Goal: Task Accomplishment & Management: Manage account settings

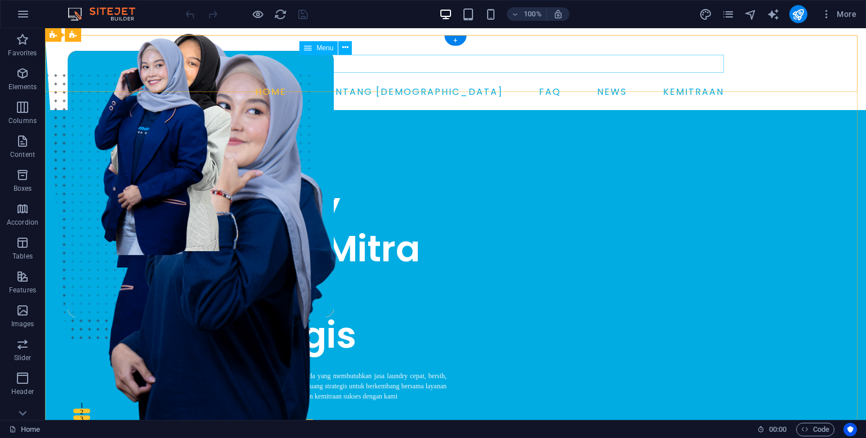
click at [549, 83] on nav "HOME TENTANG KAMI FAQ NEWS KEMITRAAN" at bounding box center [456, 92] width 546 height 18
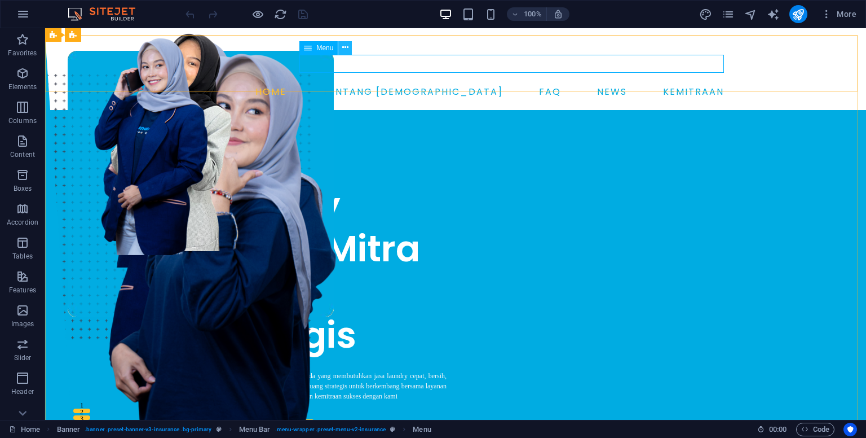
click at [343, 50] on icon at bounding box center [345, 48] width 6 height 12
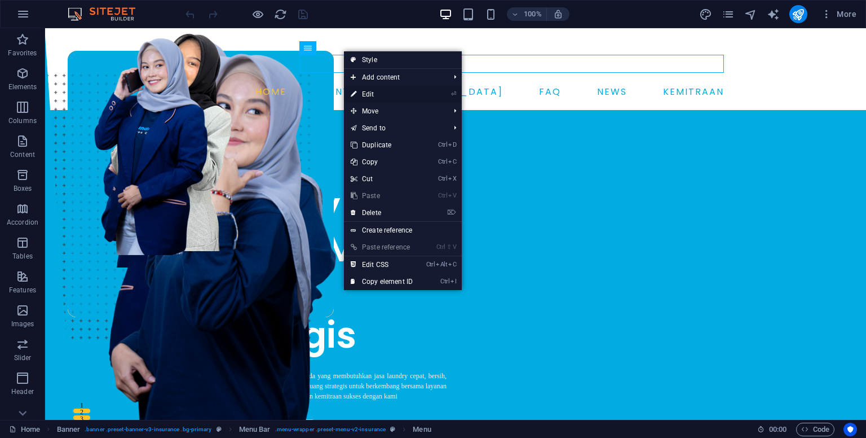
click at [373, 93] on link "⏎ Edit" at bounding box center [382, 94] width 76 height 17
select select
select select "1"
select select
select select "2"
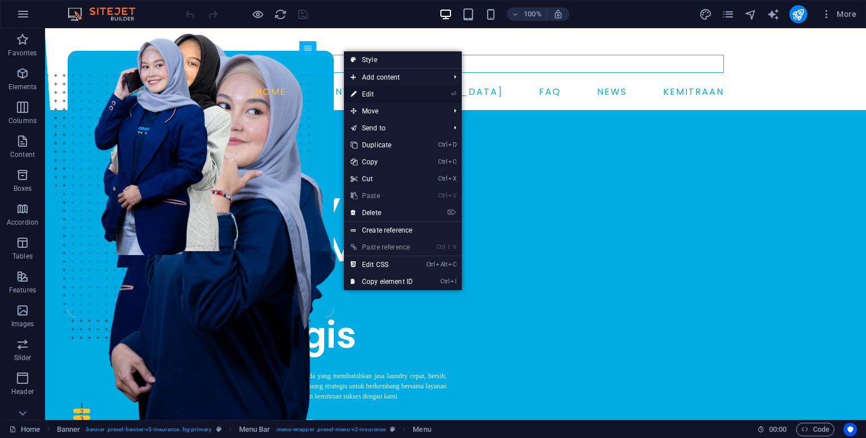
select select
select select "3"
select select
select select "2"
select select
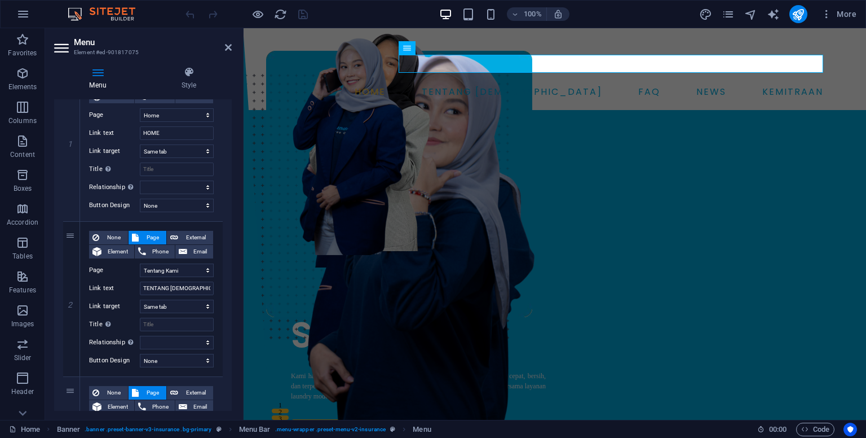
scroll to position [602, 0]
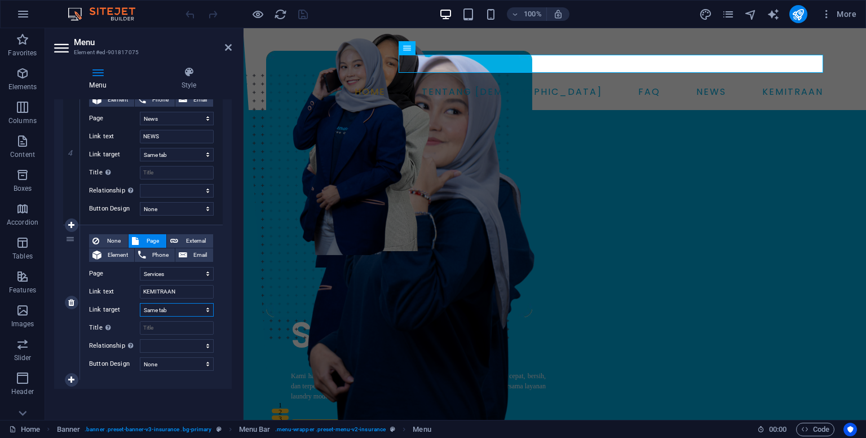
click at [167, 309] on select "New tab Same tab Overlay" at bounding box center [177, 310] width 74 height 14
click at [166, 309] on select "New tab Same tab Overlay" at bounding box center [177, 310] width 74 height 14
click at [168, 307] on select "New tab Same tab Overlay" at bounding box center [177, 310] width 74 height 14
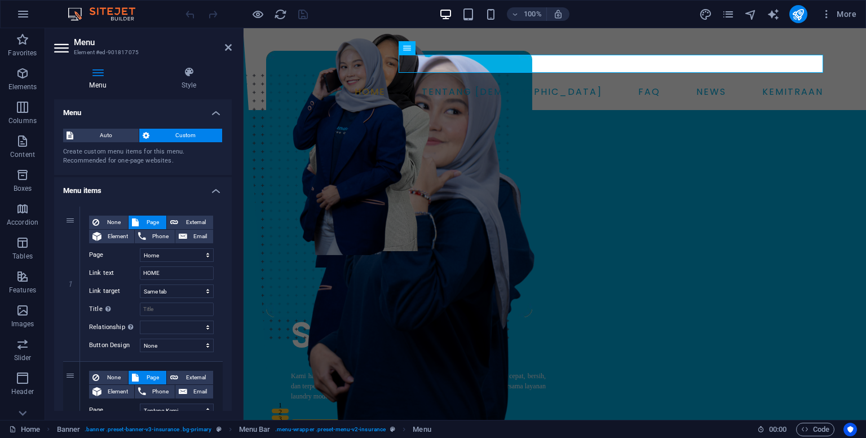
click at [174, 153] on div "Create custom menu items for this menu. Recommended for one-page websites." at bounding box center [143, 156] width 160 height 19
click at [150, 292] on select "New tab Same tab Overlay" at bounding box center [177, 291] width 74 height 14
select select "blank"
click at [140, 284] on select "New tab Same tab Overlay" at bounding box center [177, 291] width 74 height 14
select select
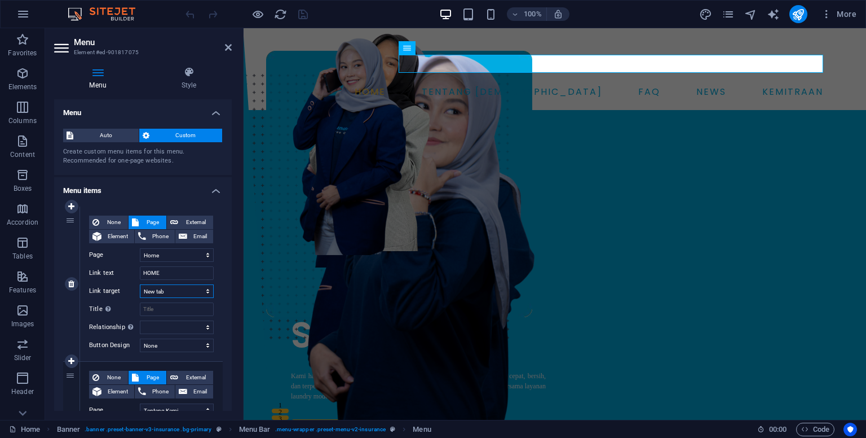
select select
click at [163, 291] on select "New tab Same tab Overlay" at bounding box center [177, 291] width 74 height 14
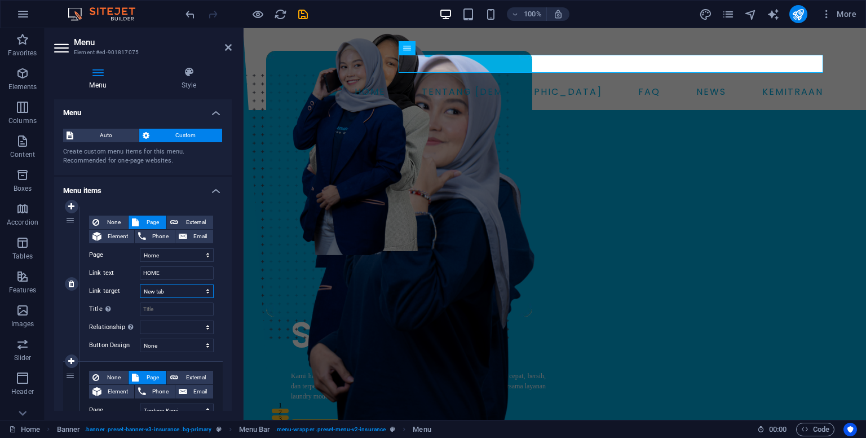
select select
click at [140, 284] on select "New tab Same tab Overlay" at bounding box center [177, 291] width 74 height 14
select select
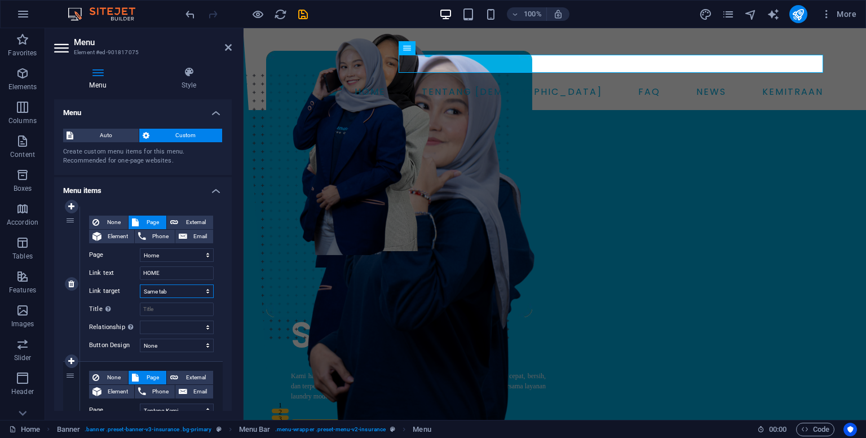
select select
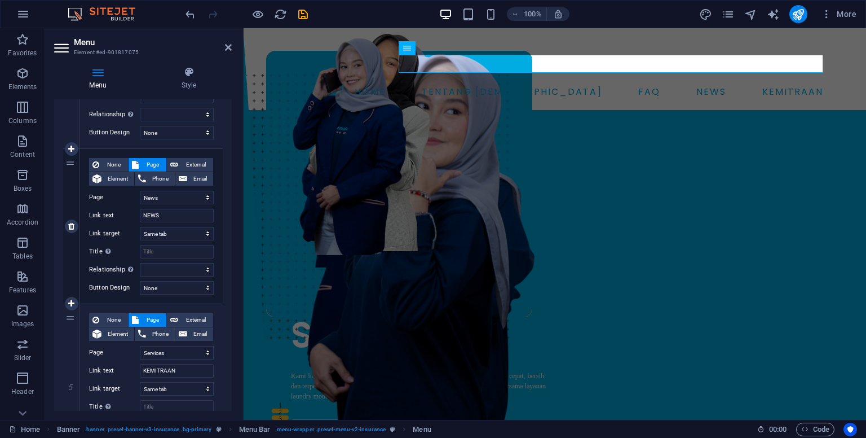
scroll to position [564, 0]
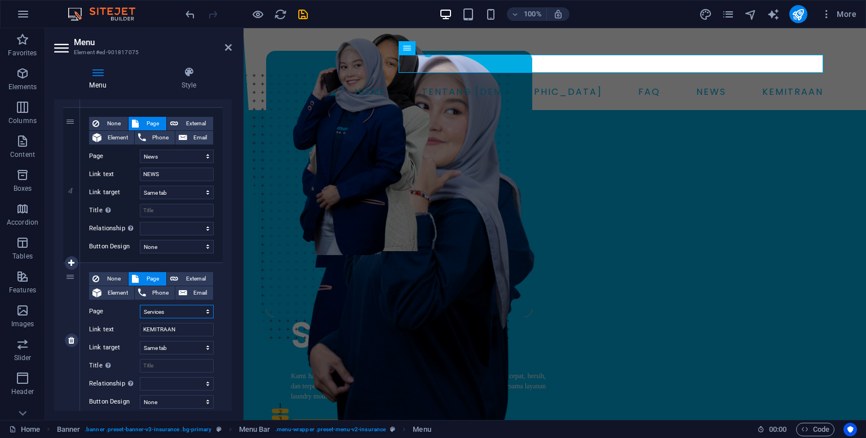
click at [168, 314] on select "Home Tentang Kami Services News Contact Legal Notice" at bounding box center [177, 312] width 74 height 14
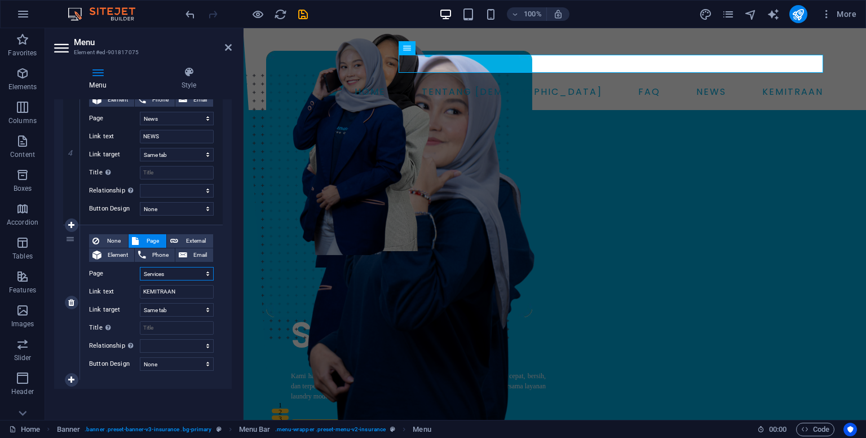
click at [173, 272] on select "Home Tentang Kami Services News Contact Legal Notice" at bounding box center [177, 274] width 74 height 14
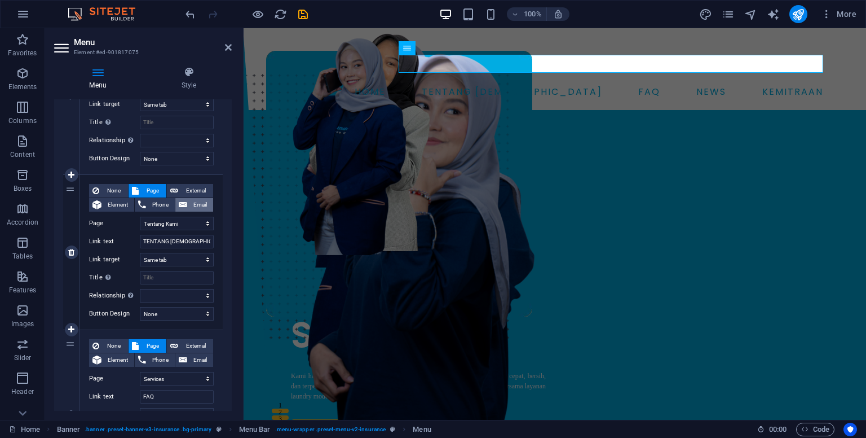
scroll to position [0, 0]
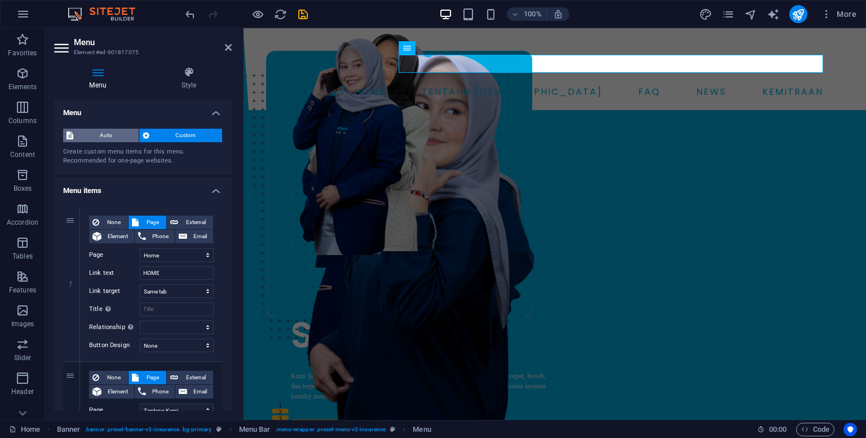
click at [106, 129] on span "Auto" at bounding box center [106, 136] width 59 height 14
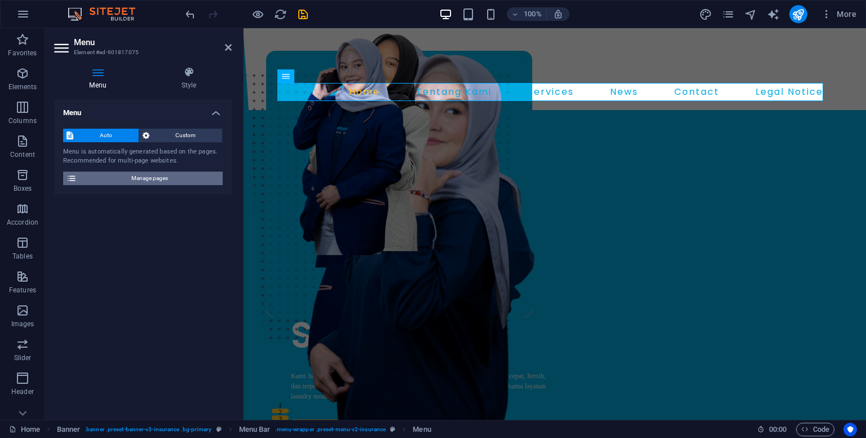
click at [140, 180] on span "Manage pages" at bounding box center [149, 178] width 139 height 14
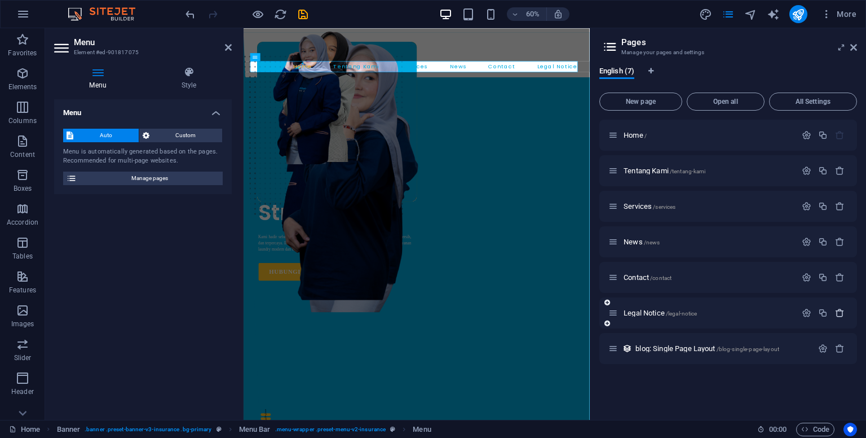
click at [838, 310] on icon "button" at bounding box center [840, 313] width 10 height 10
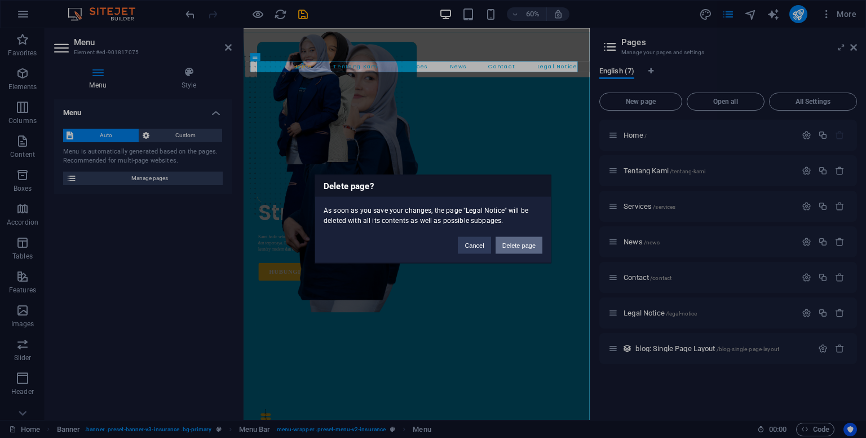
click at [530, 242] on button "Delete page" at bounding box center [519, 245] width 47 height 17
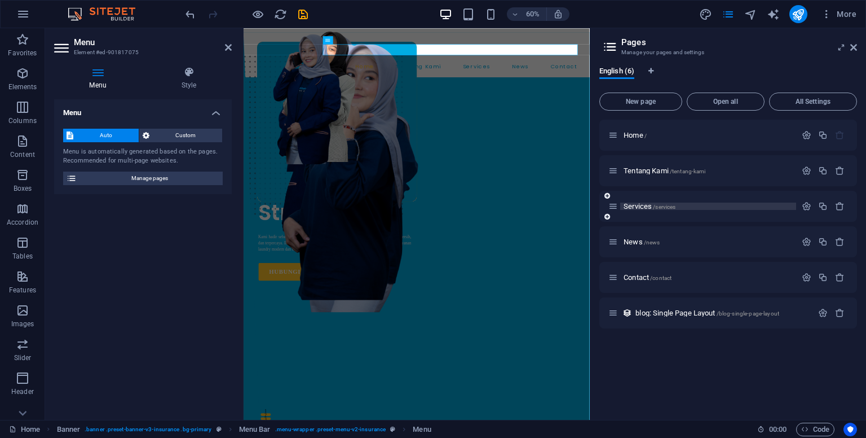
click at [717, 203] on p "Services /services" at bounding box center [708, 206] width 169 height 7
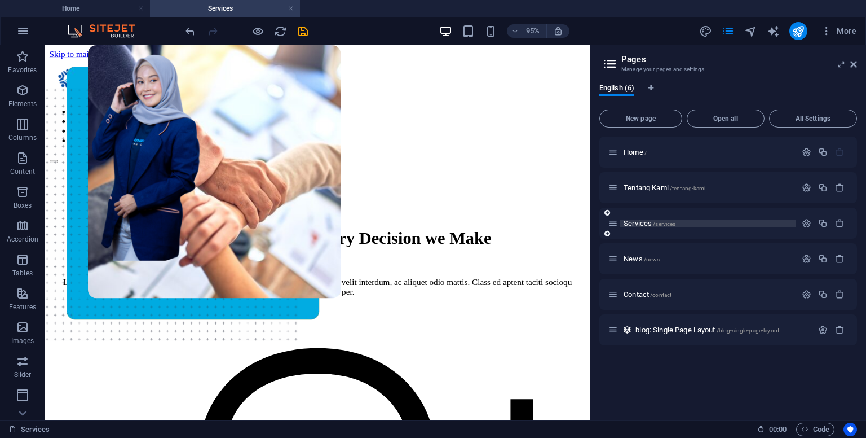
click at [651, 222] on span "Services /services" at bounding box center [650, 223] width 52 height 8
click at [803, 223] on icon "button" at bounding box center [807, 223] width 10 height 10
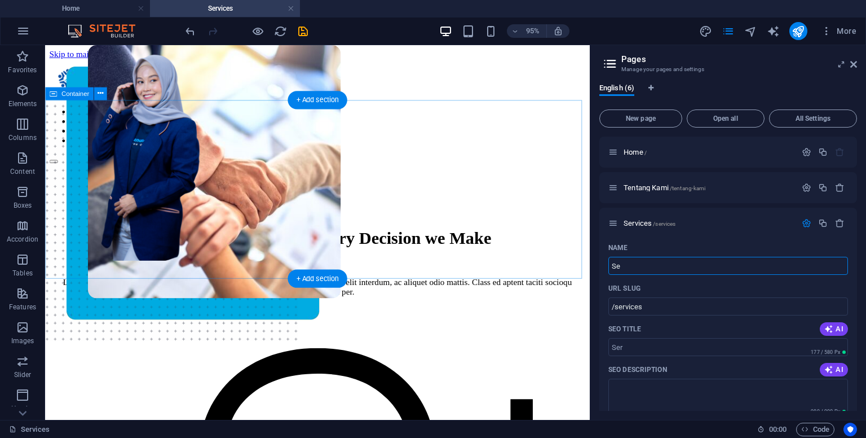
type input "S"
type input "K"
type input "/"
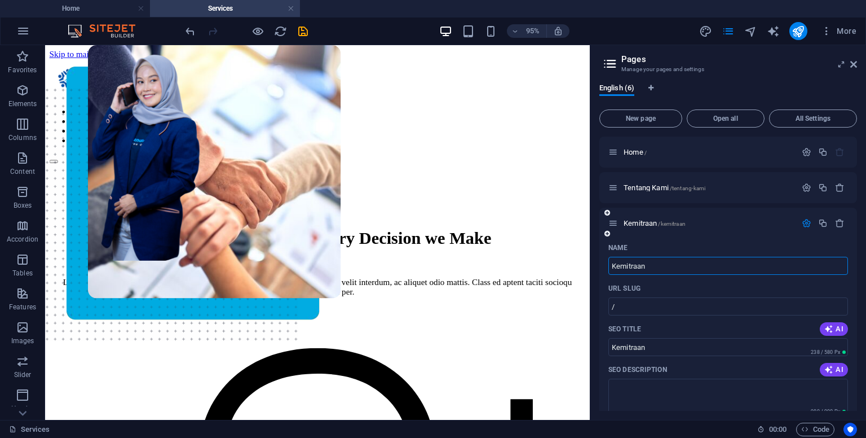
type input "Kemitraan"
type input "/kemitraan"
type input "Kemitraan"
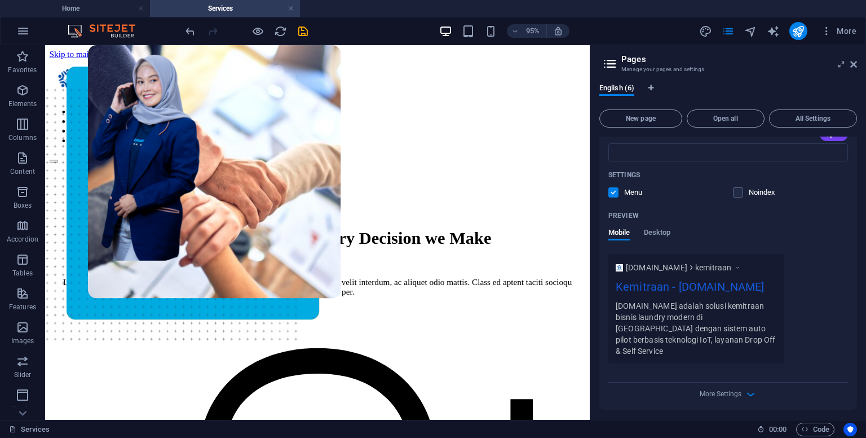
scroll to position [280, 0]
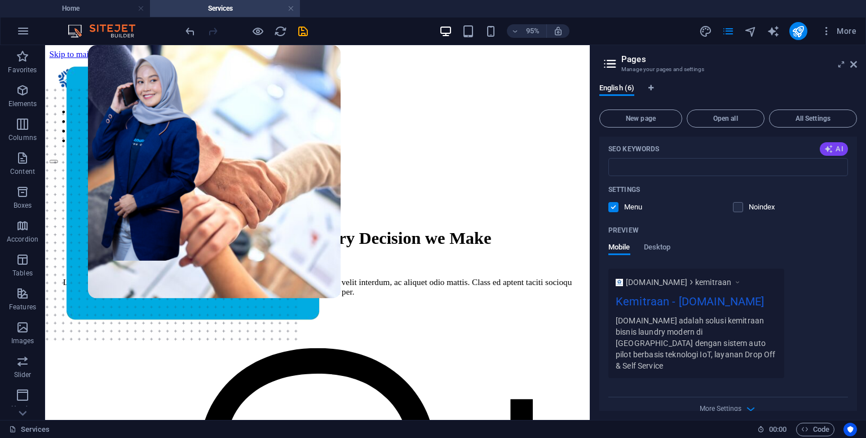
type input "Kemitraan"
click at [825, 150] on icon "button" at bounding box center [829, 148] width 9 height 9
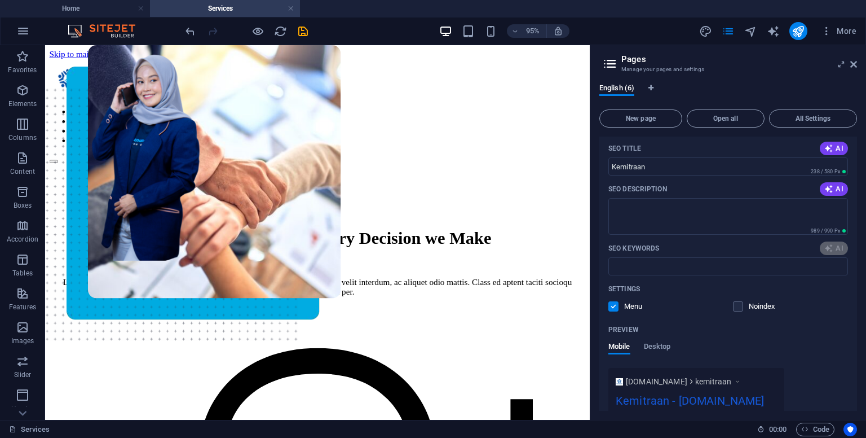
scroll to position [167, 0]
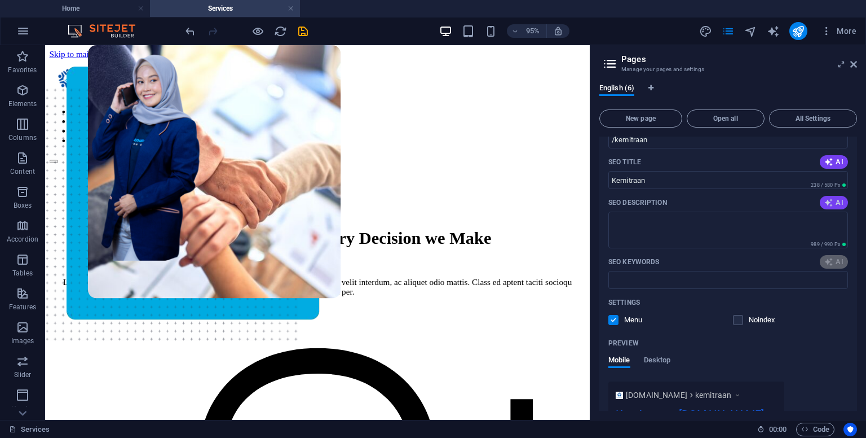
click at [832, 202] on span "AI" at bounding box center [834, 202] width 19 height 9
type input "core values, integrity, business investment, passive income, automated system, …"
type textarea "Join [DOMAIN_NAME] for a profitable, hassle-free laundry business with 24/7 sup…"
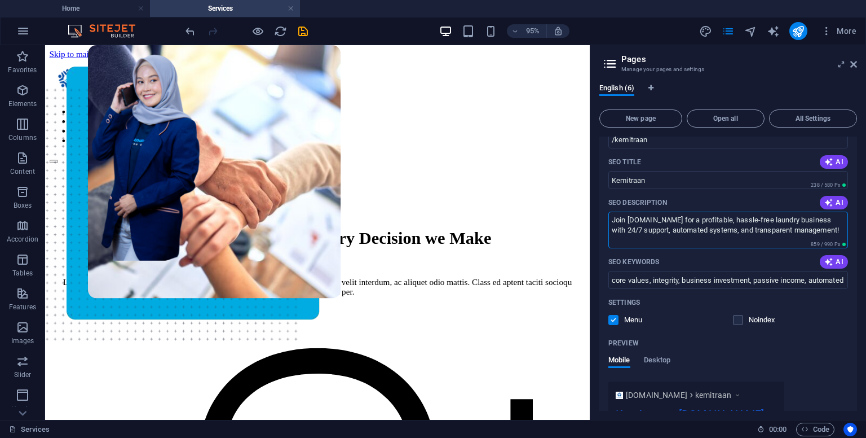
click at [687, 237] on textarea "Join [DOMAIN_NAME] for a profitable, hassle-free laundry business with 24/7 sup…" at bounding box center [729, 230] width 240 height 37
drag, startPoint x: 677, startPoint y: 237, endPoint x: 612, endPoint y: 221, distance: 66.9
click at [612, 221] on textarea "Join [DOMAIN_NAME] for a profitable, hassle-free laundry business with 24/7 sup…" at bounding box center [729, 230] width 240 height 37
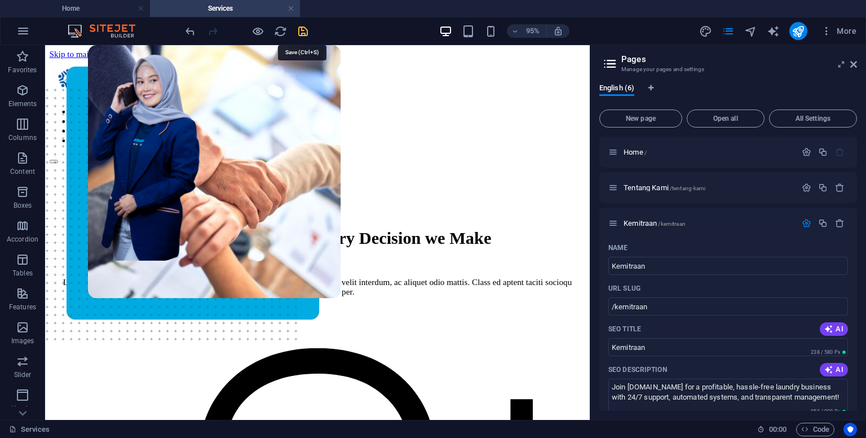
click at [305, 28] on icon "save" at bounding box center [303, 31] width 13 height 13
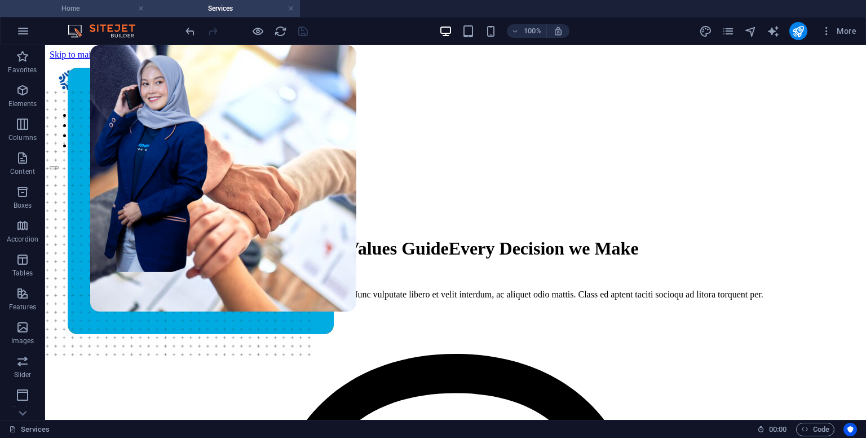
click at [103, 12] on h4 "Home" at bounding box center [75, 8] width 150 height 12
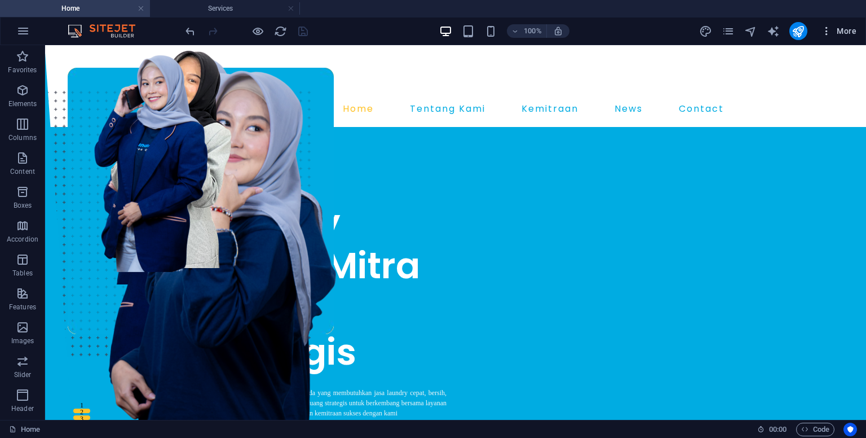
click at [848, 36] on span "More" at bounding box center [839, 30] width 36 height 11
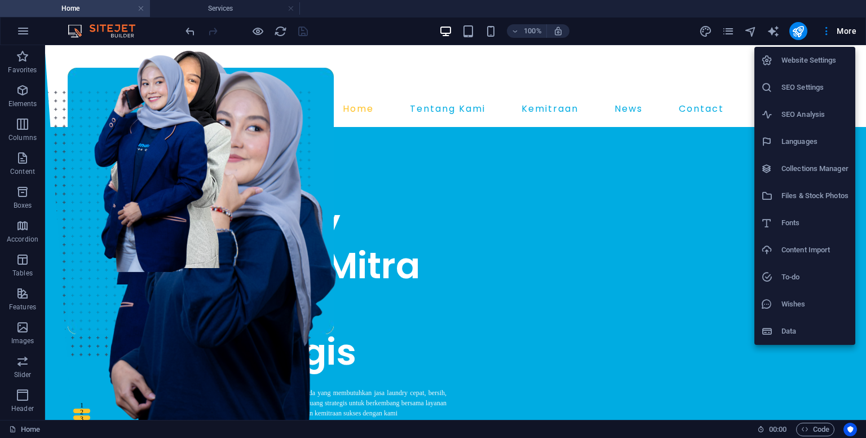
click at [797, 64] on h6 "Website Settings" at bounding box center [815, 61] width 67 height 14
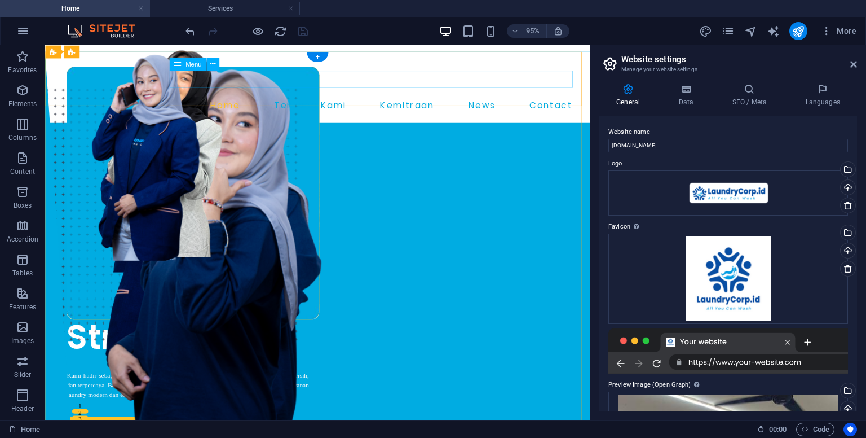
click at [231, 100] on nav "Home Tentang Kami Kemitraan News Contact" at bounding box center [332, 109] width 546 height 18
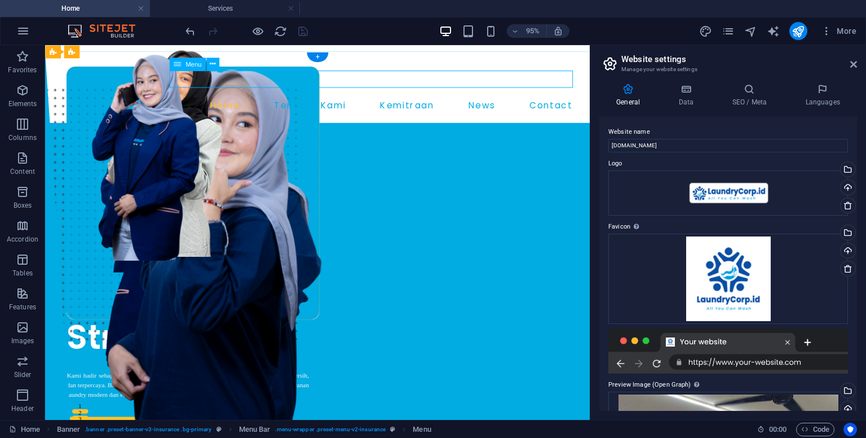
click at [275, 100] on nav "Home Tentang Kami Kemitraan News Contact" at bounding box center [332, 109] width 546 height 18
click at [315, 100] on nav "Home Tentang Kami Kemitraan News Contact" at bounding box center [332, 109] width 546 height 18
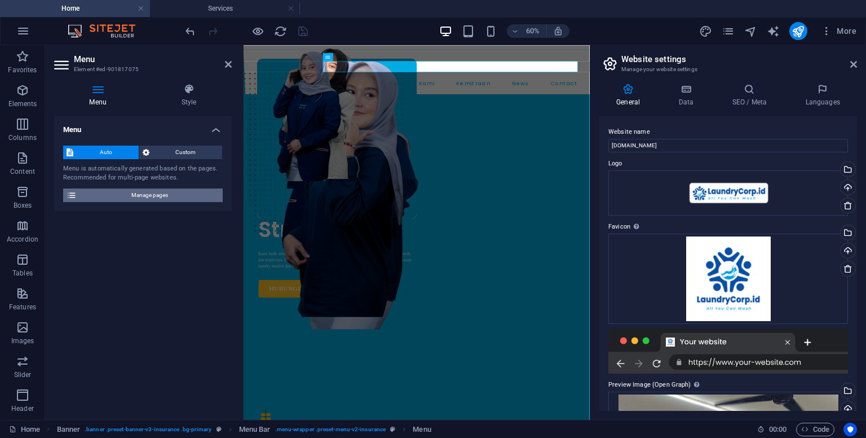
click at [145, 200] on span "Manage pages" at bounding box center [149, 195] width 139 height 14
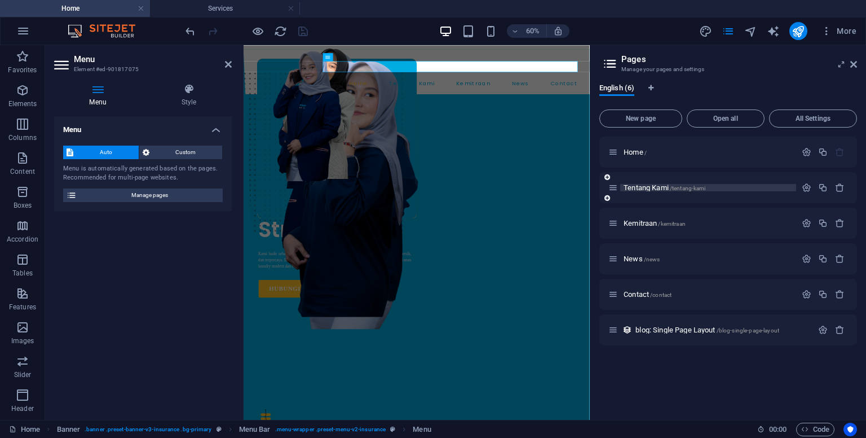
click at [665, 189] on span "Tentang Kami /tentang-kami" at bounding box center [665, 187] width 82 height 8
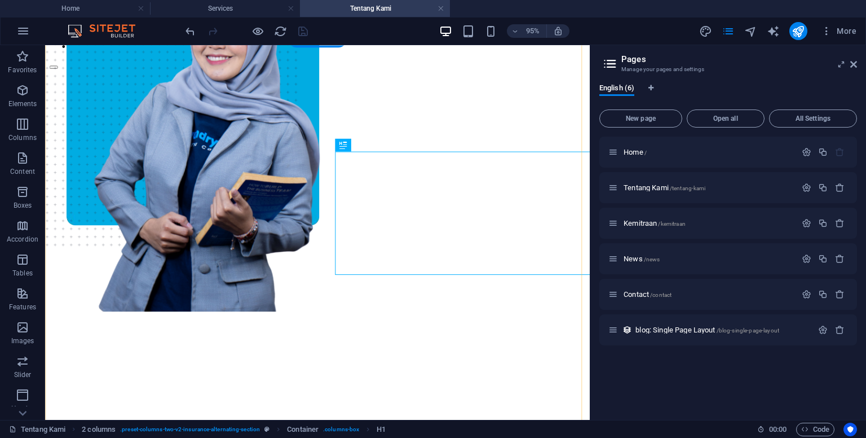
scroll to position [113, 0]
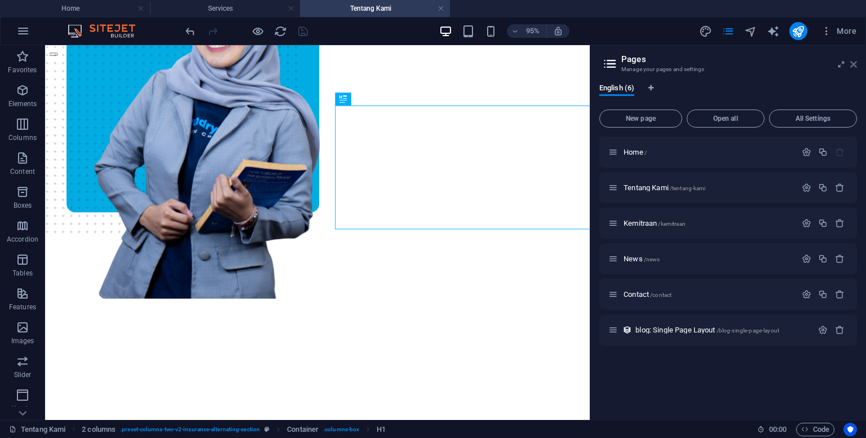
click at [857, 60] on icon at bounding box center [854, 64] width 7 height 9
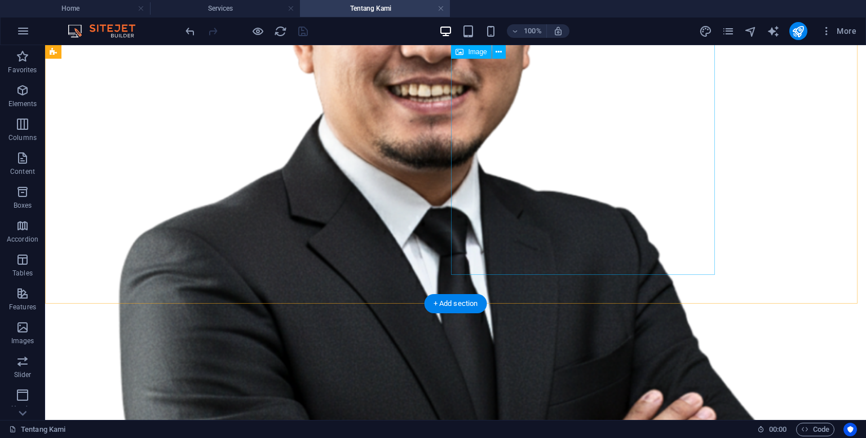
scroll to position [1141, 0]
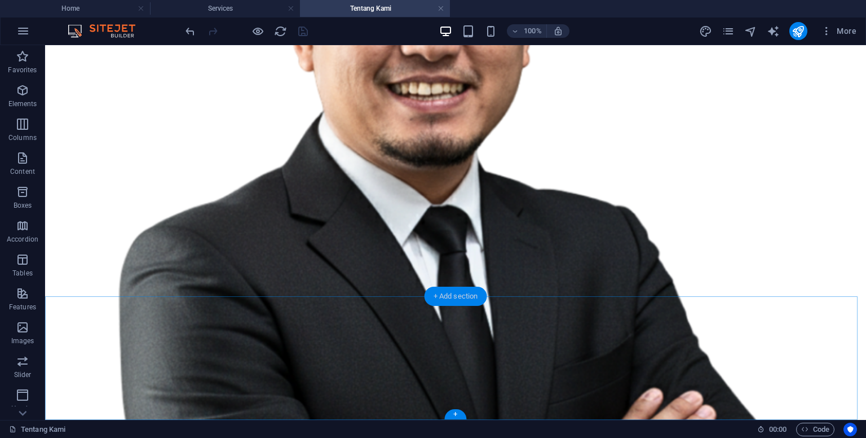
click at [457, 296] on div "+ Add section" at bounding box center [456, 296] width 63 height 19
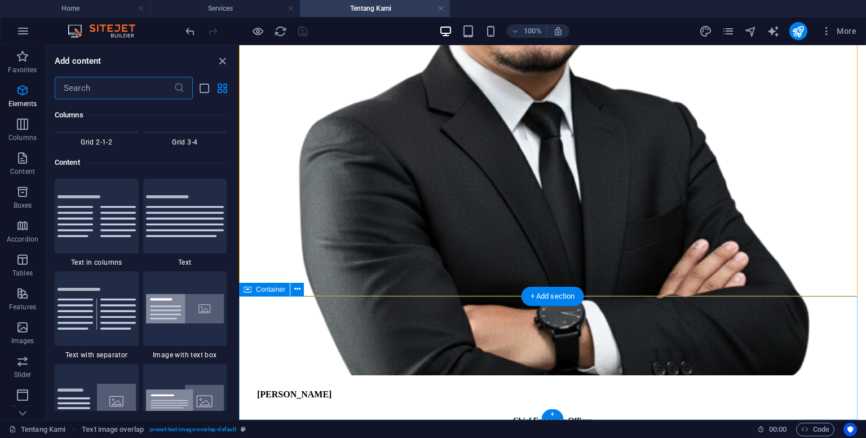
scroll to position [1974, 0]
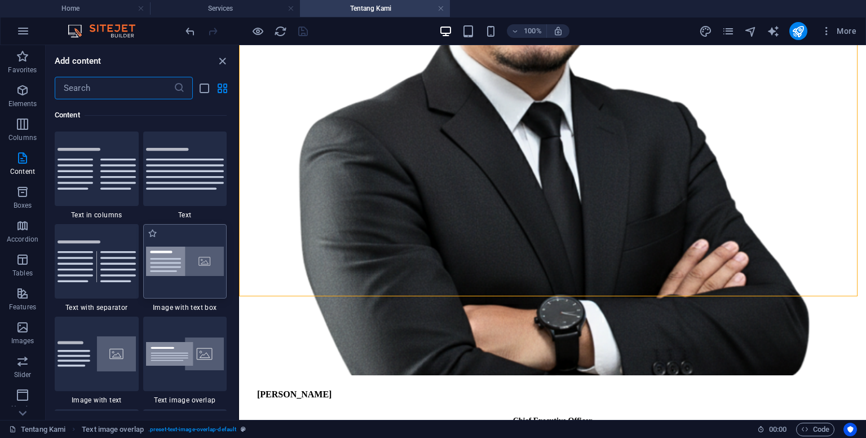
click at [183, 264] on img at bounding box center [185, 262] width 78 height 30
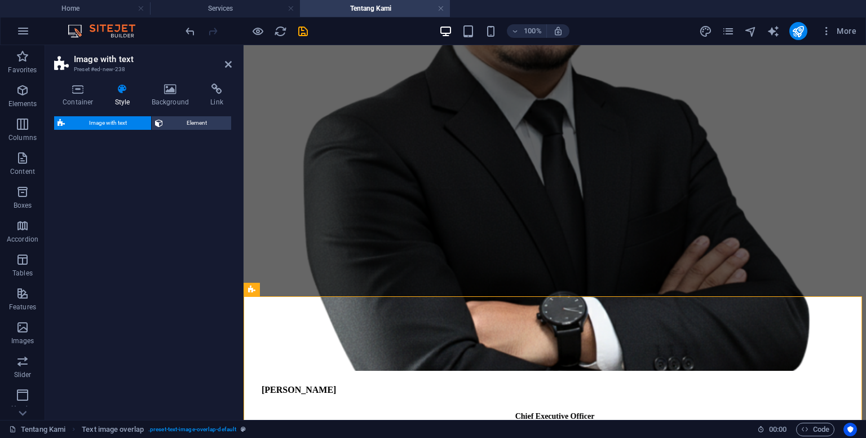
select select "rem"
select select "px"
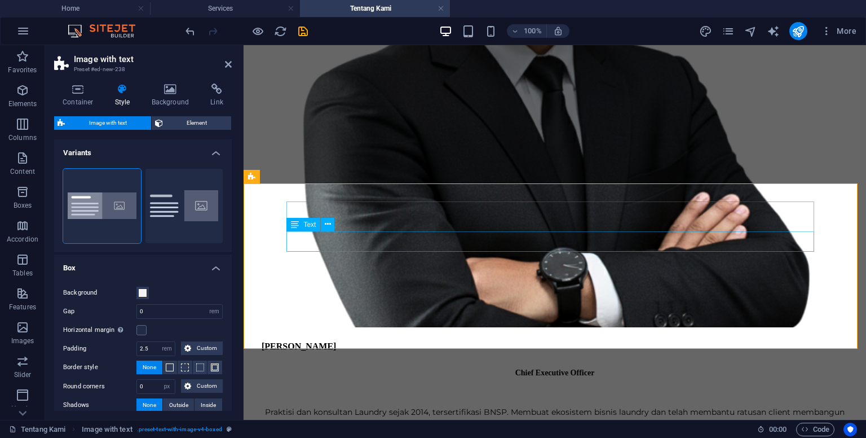
scroll to position [1254, 0]
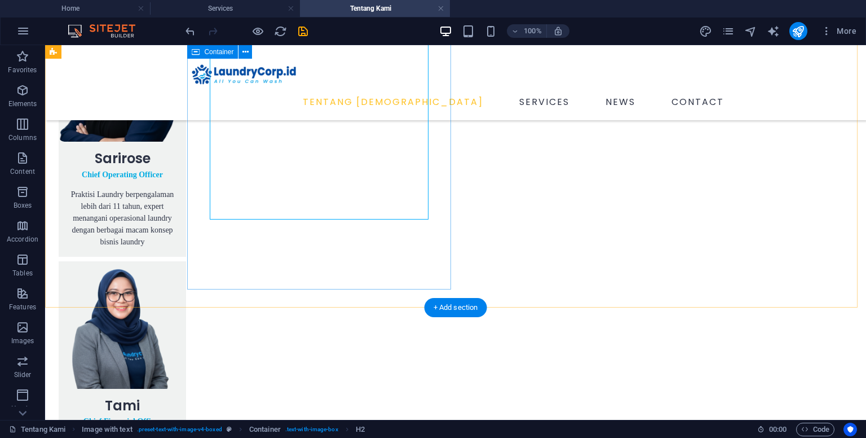
scroll to position [1336, 0]
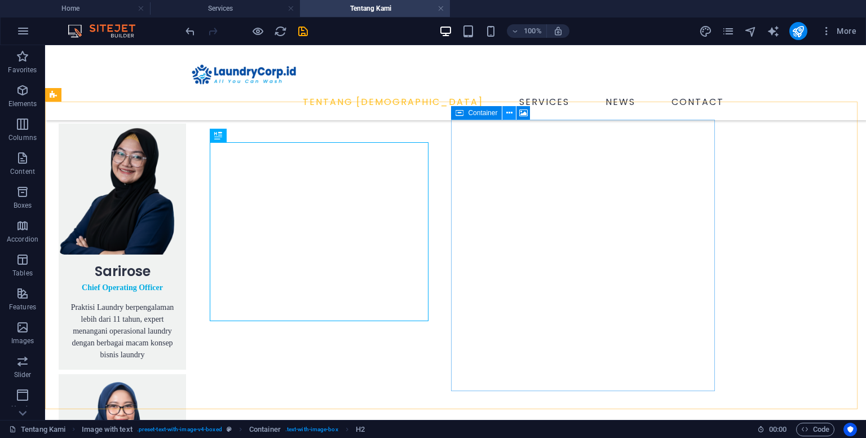
click at [514, 116] on button at bounding box center [510, 113] width 14 height 14
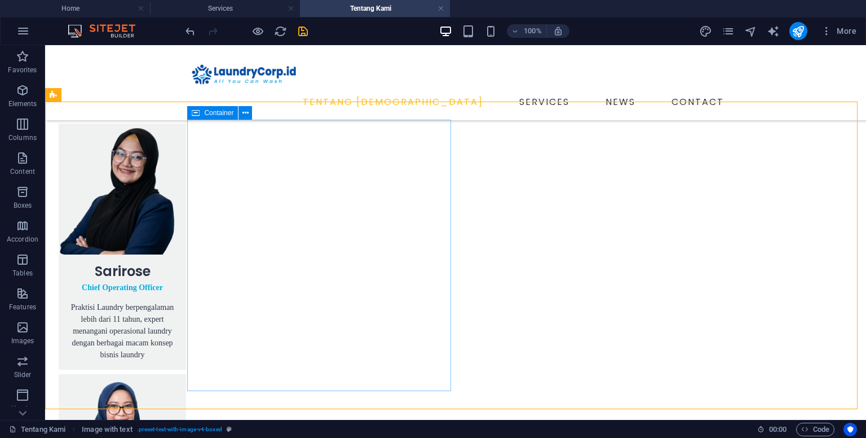
click at [225, 115] on span "Container" at bounding box center [218, 112] width 29 height 7
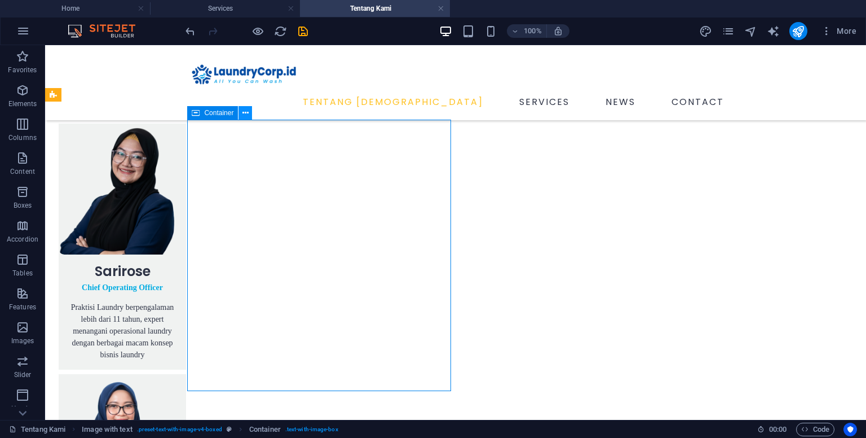
click at [244, 115] on icon at bounding box center [246, 113] width 6 height 12
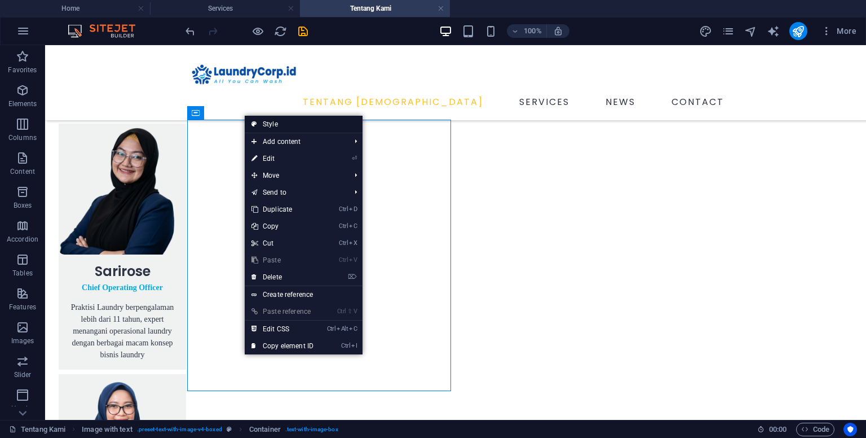
click at [278, 122] on link "Style" at bounding box center [304, 124] width 118 height 17
select select "rem"
select select "px"
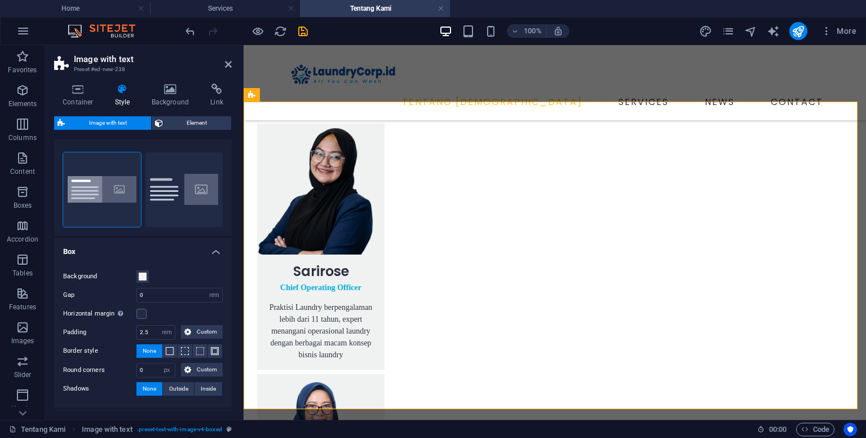
scroll to position [0, 0]
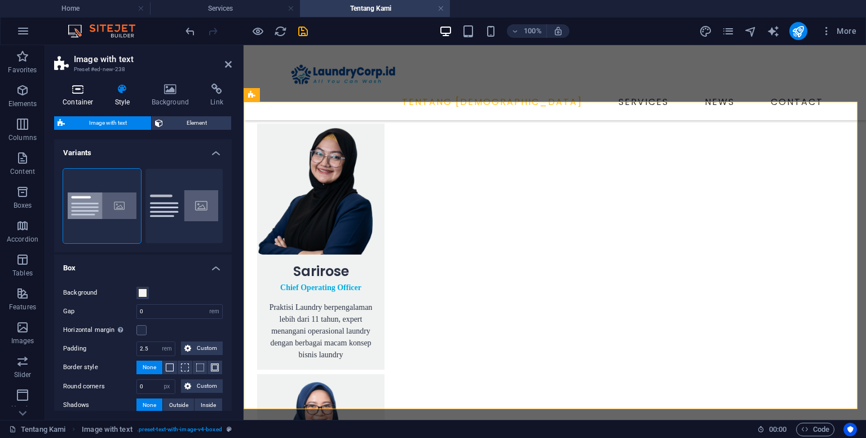
click at [77, 93] on icon at bounding box center [78, 88] width 48 height 11
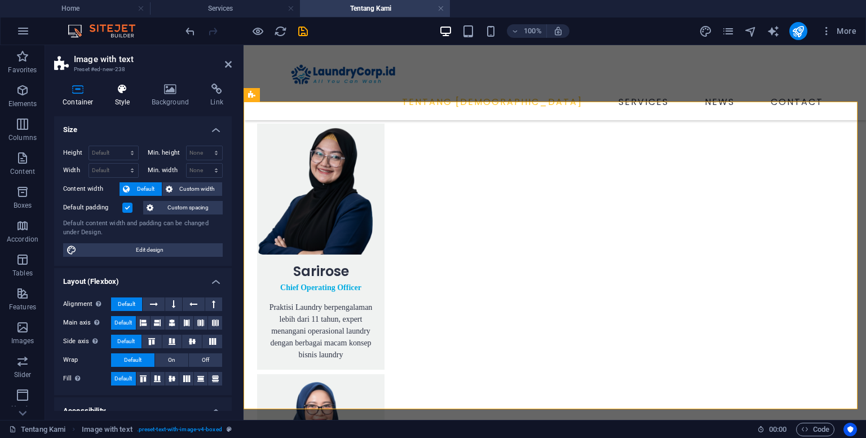
click at [126, 86] on icon at bounding box center [123, 88] width 32 height 11
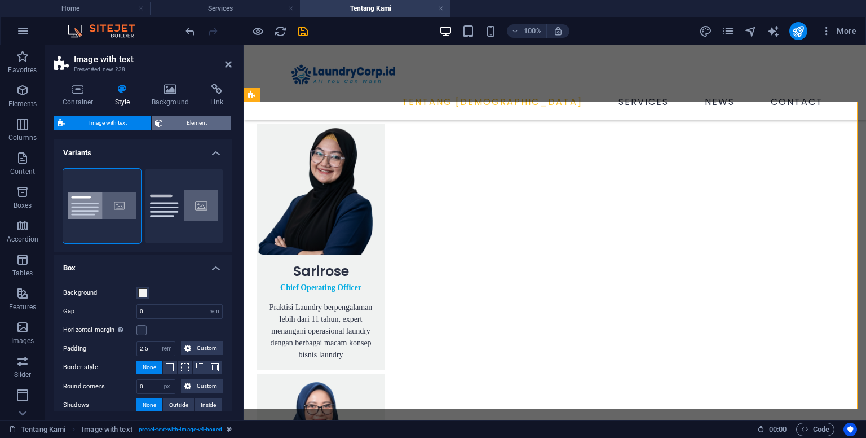
click at [181, 120] on span "Element" at bounding box center [197, 123] width 62 height 14
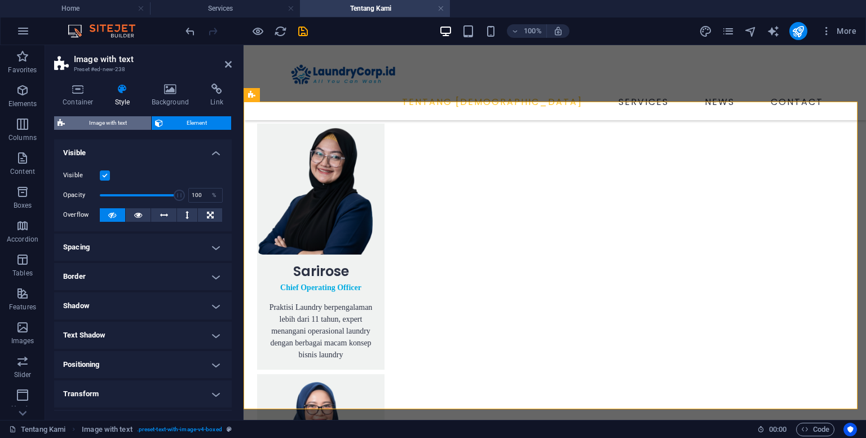
click at [133, 120] on span "Image with text" at bounding box center [108, 123] width 80 height 14
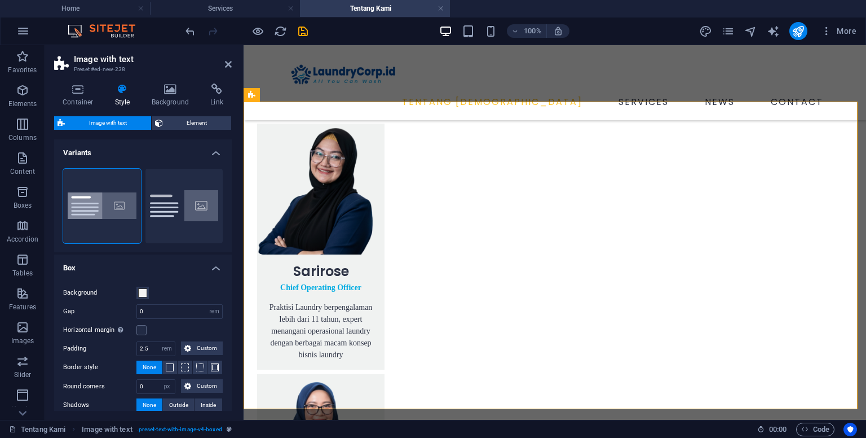
click at [217, 151] on h4 "Variants" at bounding box center [143, 149] width 178 height 20
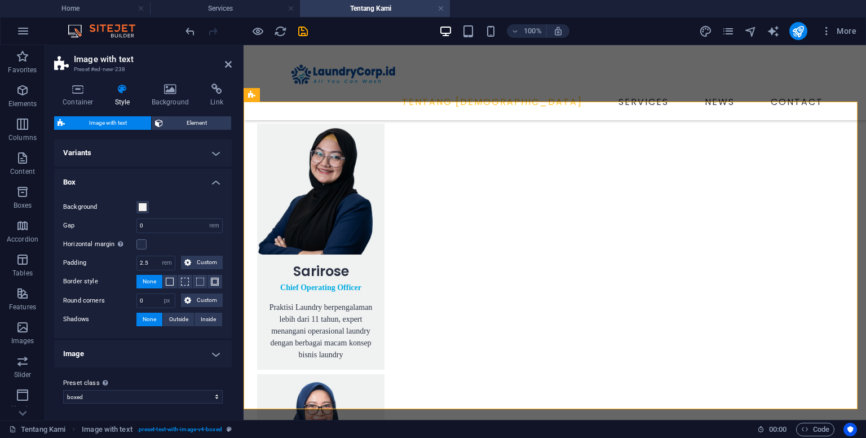
click at [217, 151] on h4 "Variants" at bounding box center [143, 152] width 178 height 27
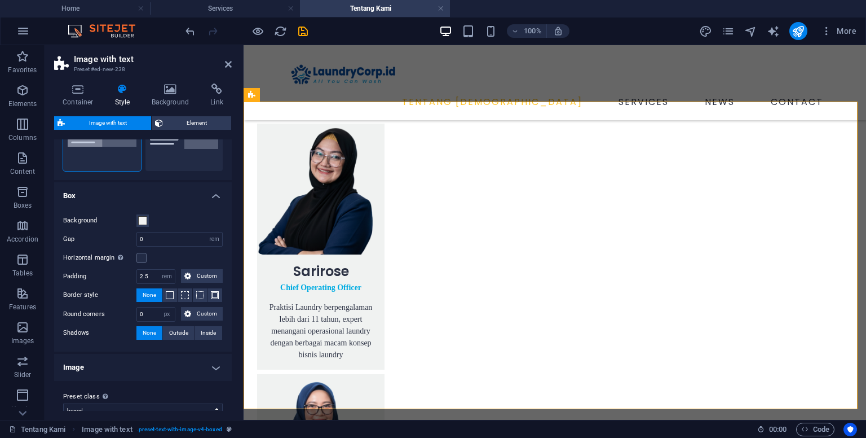
scroll to position [86, 0]
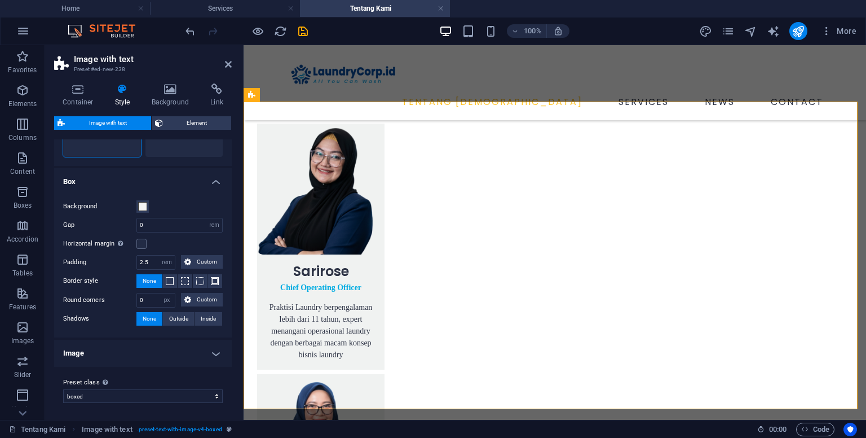
click at [216, 177] on h4 "Box" at bounding box center [143, 178] width 178 height 20
